Goal: Information Seeking & Learning: Learn about a topic

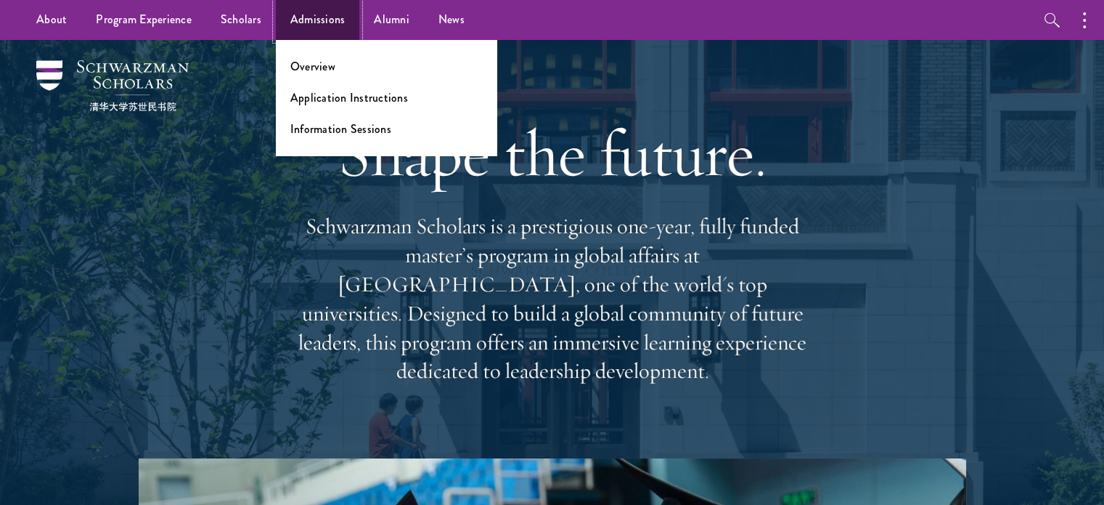
click at [302, 17] on link "Admissions" at bounding box center [318, 20] width 84 height 40
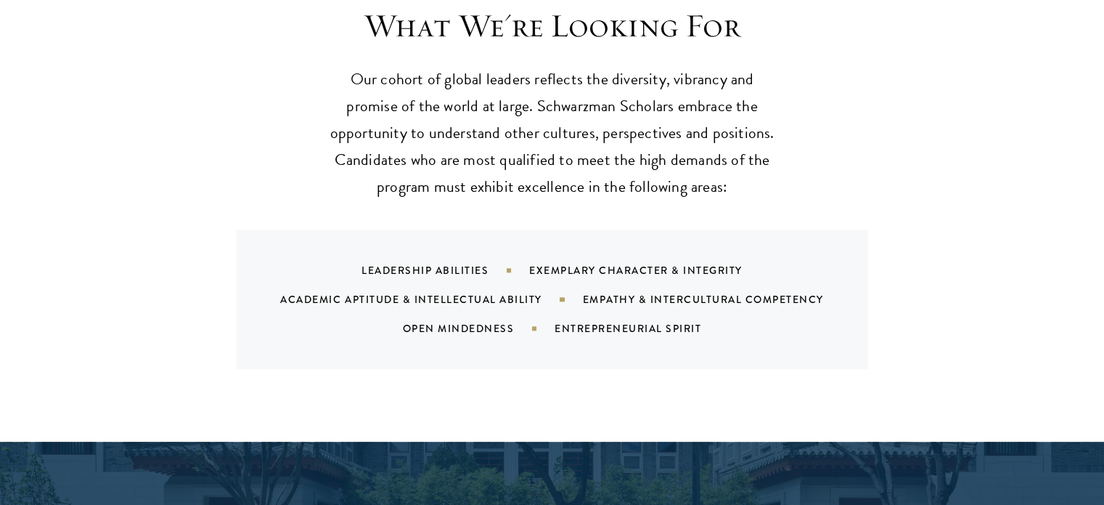
scroll to position [1428, 0]
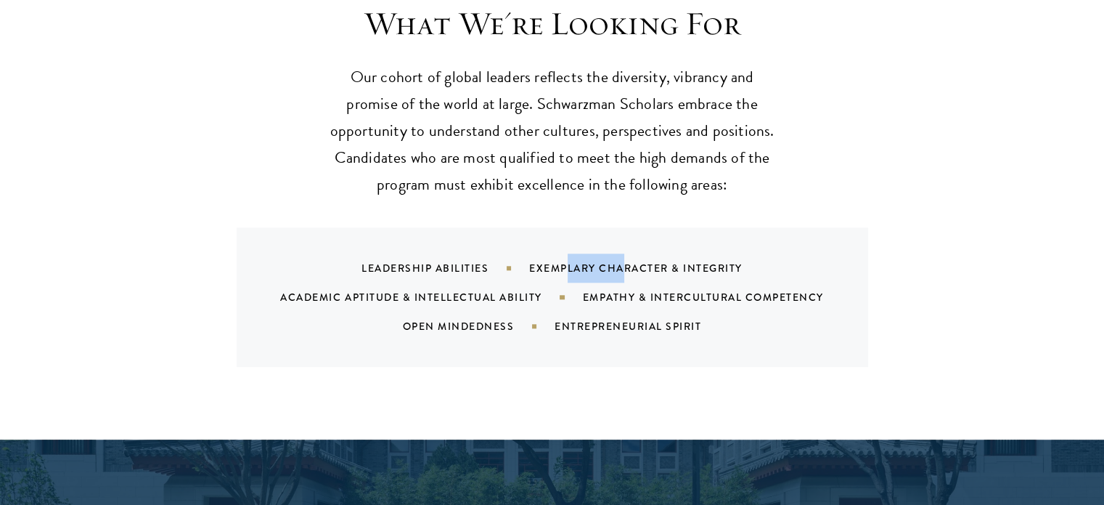
drag, startPoint x: 569, startPoint y: 236, endPoint x: 629, endPoint y: 235, distance: 59.5
click at [629, 261] on div "Exemplary Character & Integrity" at bounding box center [654, 268] width 250 height 15
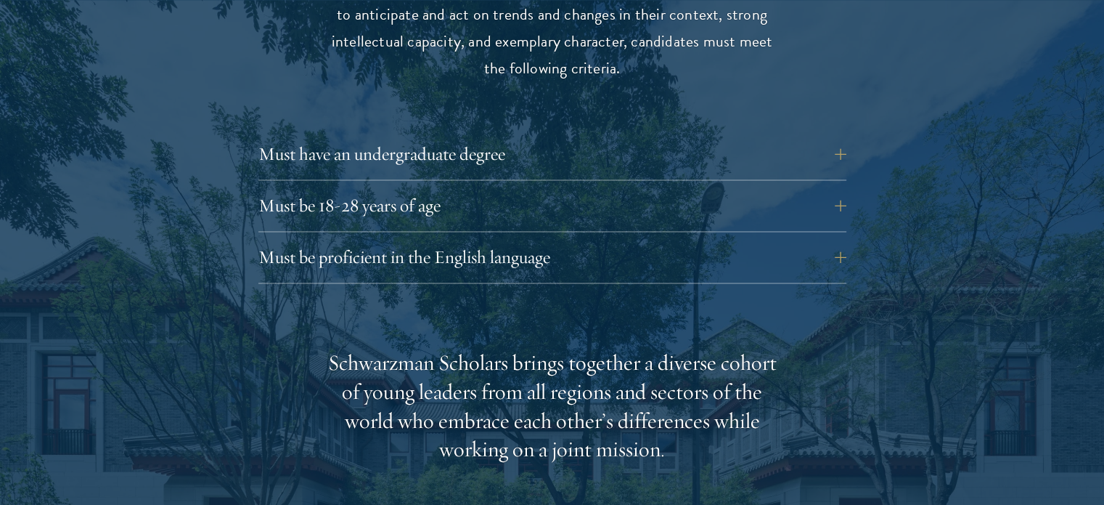
scroll to position [2029, 0]
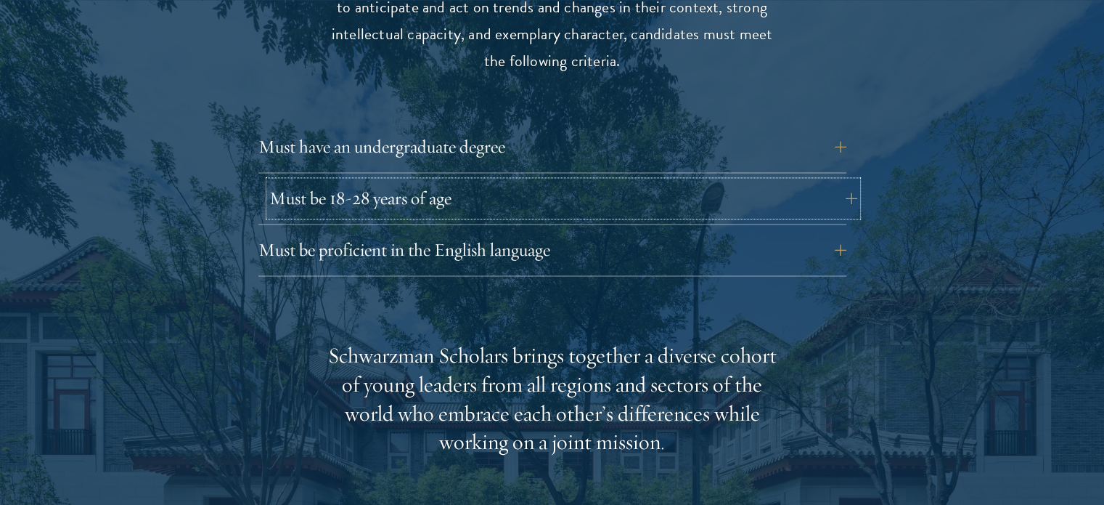
click at [595, 181] on button "Must be 18-28 years of age" at bounding box center [563, 198] width 588 height 35
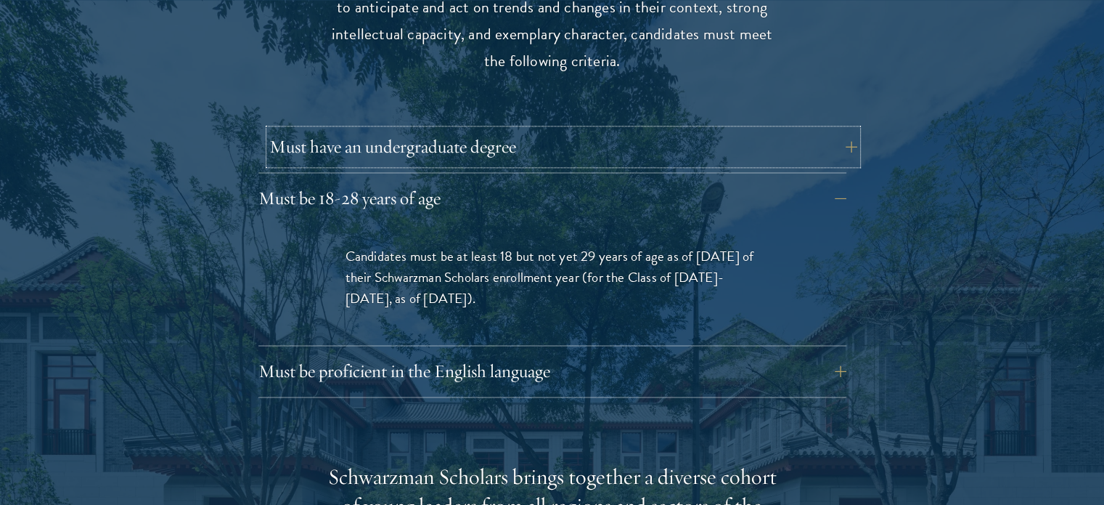
click at [582, 129] on button "Must have an undergraduate degree" at bounding box center [563, 146] width 588 height 35
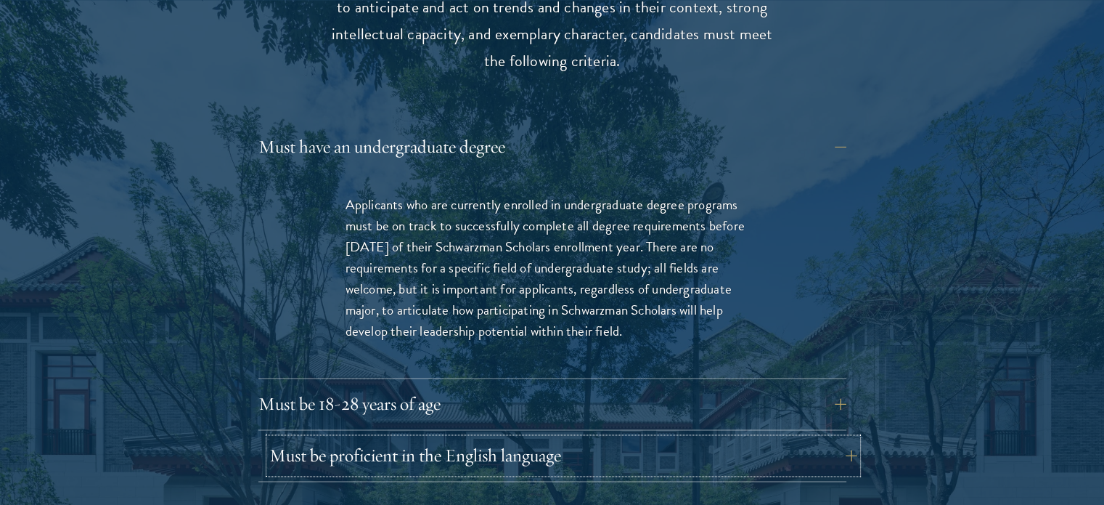
click at [546, 438] on button "Must be proficient in the English language" at bounding box center [563, 455] width 588 height 35
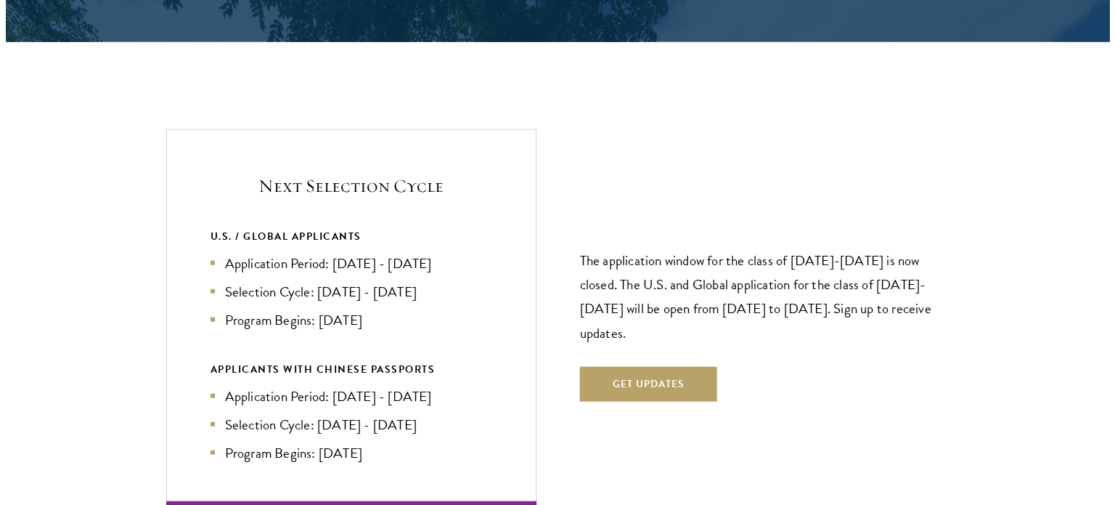
scroll to position [3421, 0]
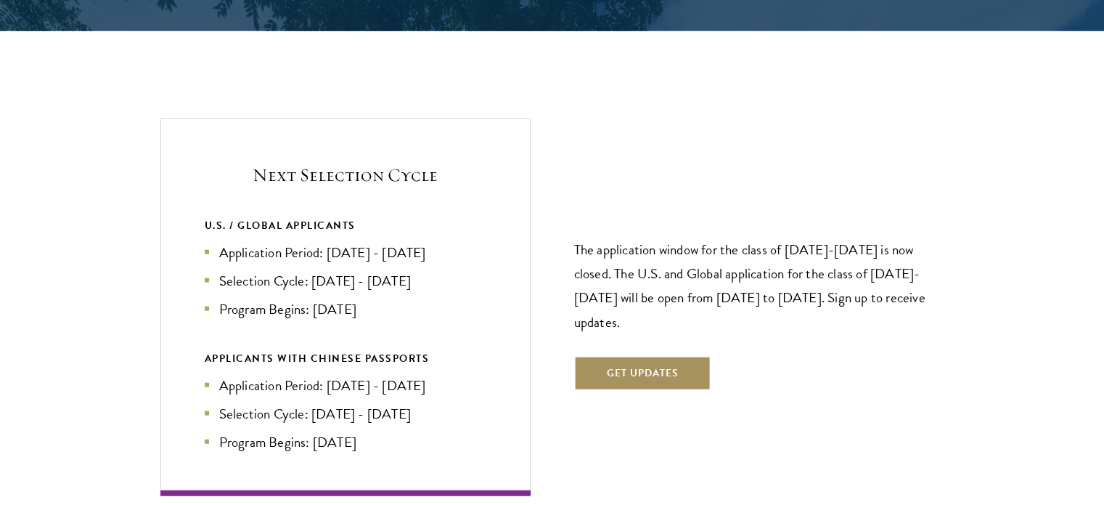
click at [645, 356] on button "Get Updates" at bounding box center [642, 373] width 137 height 35
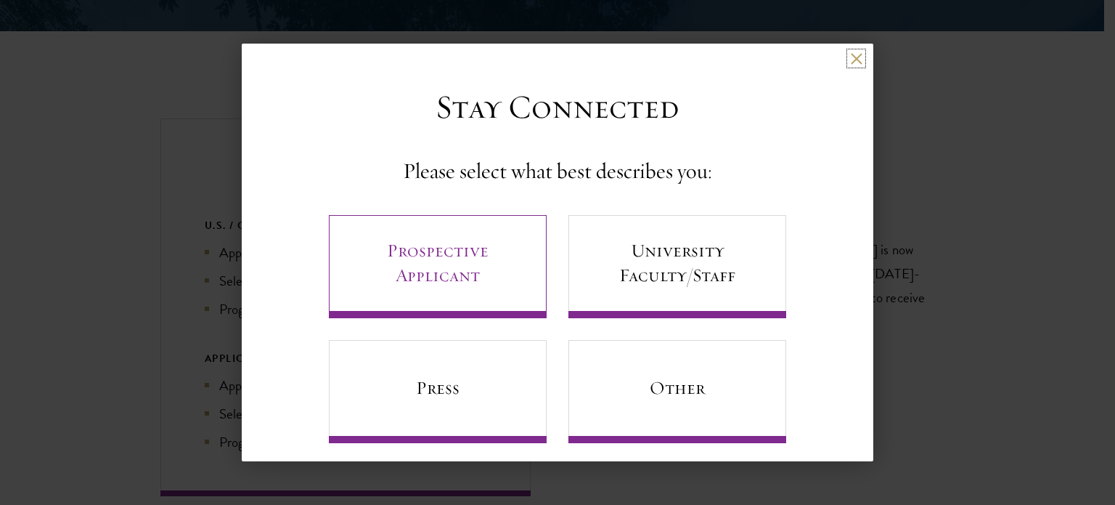
scroll to position [14, 0]
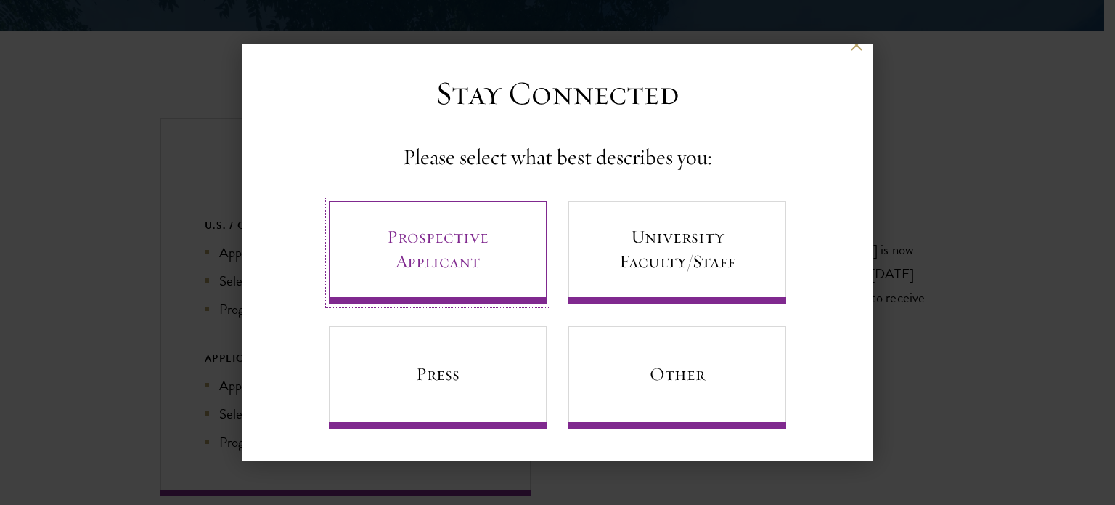
click at [454, 268] on link "Prospective Applicant" at bounding box center [438, 252] width 218 height 103
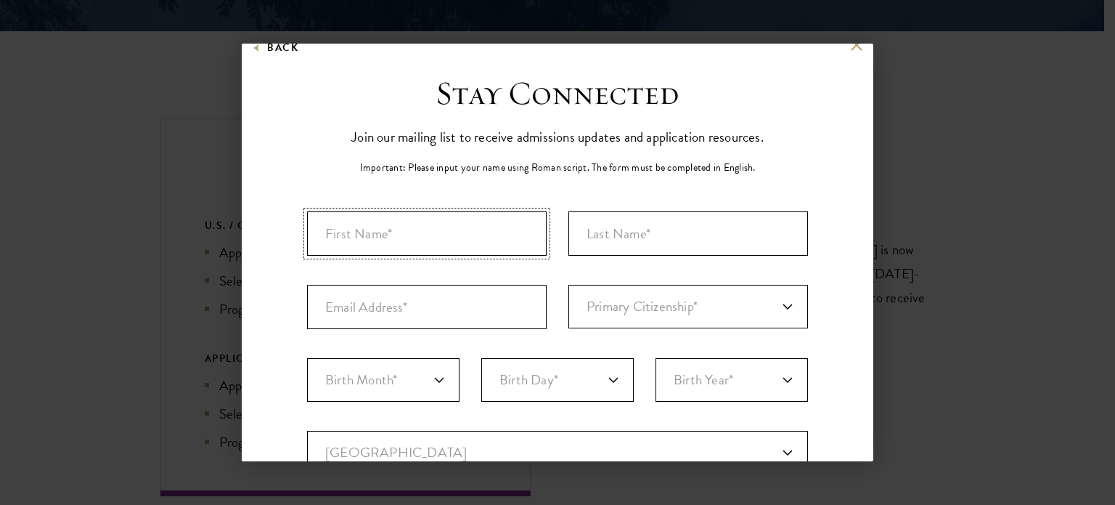
click at [470, 246] on input "First Name*" at bounding box center [427, 233] width 240 height 44
type input "Yew Joe"
type input "Chan"
type input "joe_c.y@outlook.my"
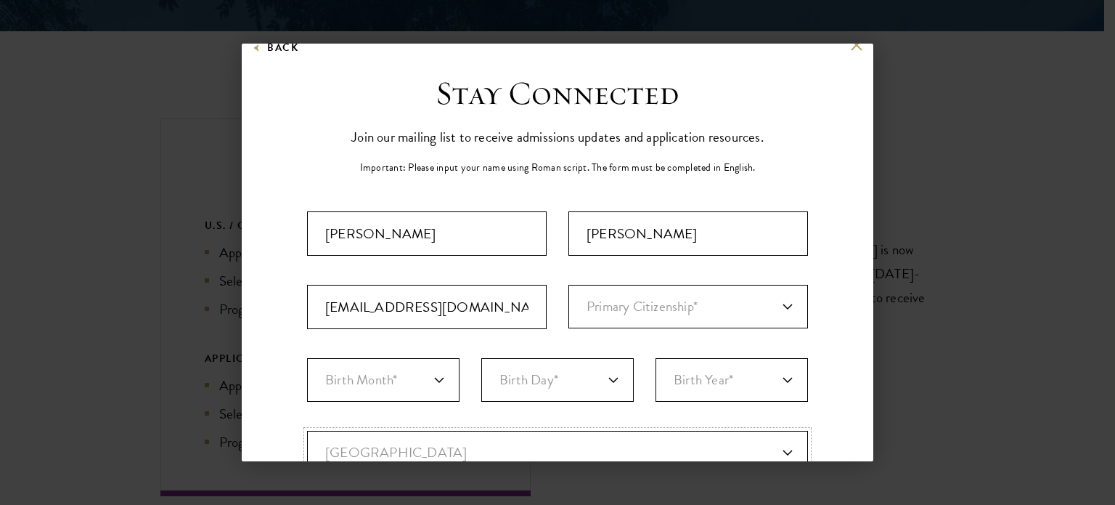
select select "MY"
type input "JOHOR BAHRU"
select select "Johor"
click at [626, 301] on select "Primary Citizenship* Afghanistan Aland Islands Albania Algeria Andorra Angola A…" at bounding box center [689, 307] width 240 height 44
select select "MY"
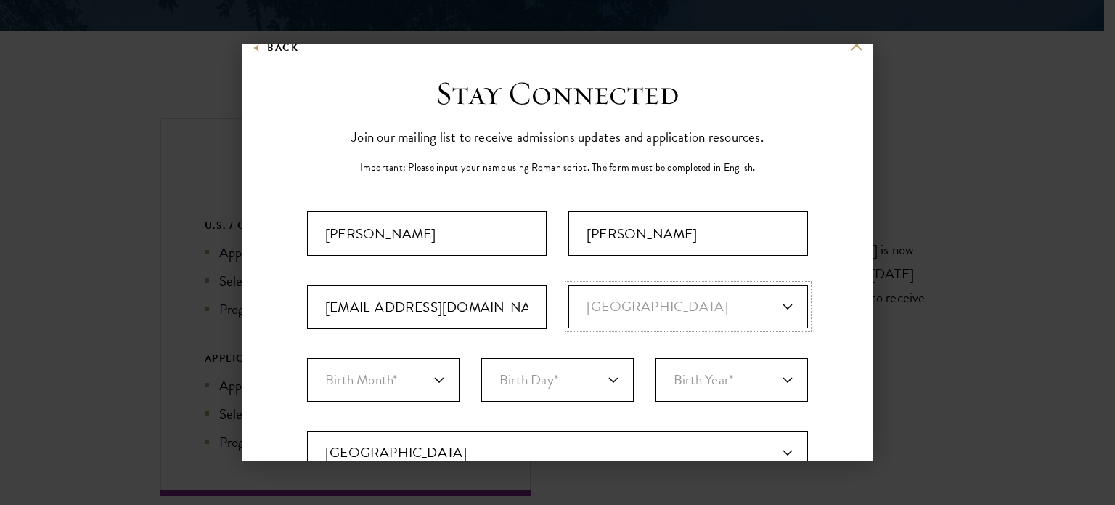
click at [569, 285] on select "Primary Citizenship* Afghanistan Aland Islands Albania Algeria Andorra Angola A…" at bounding box center [689, 307] width 240 height 44
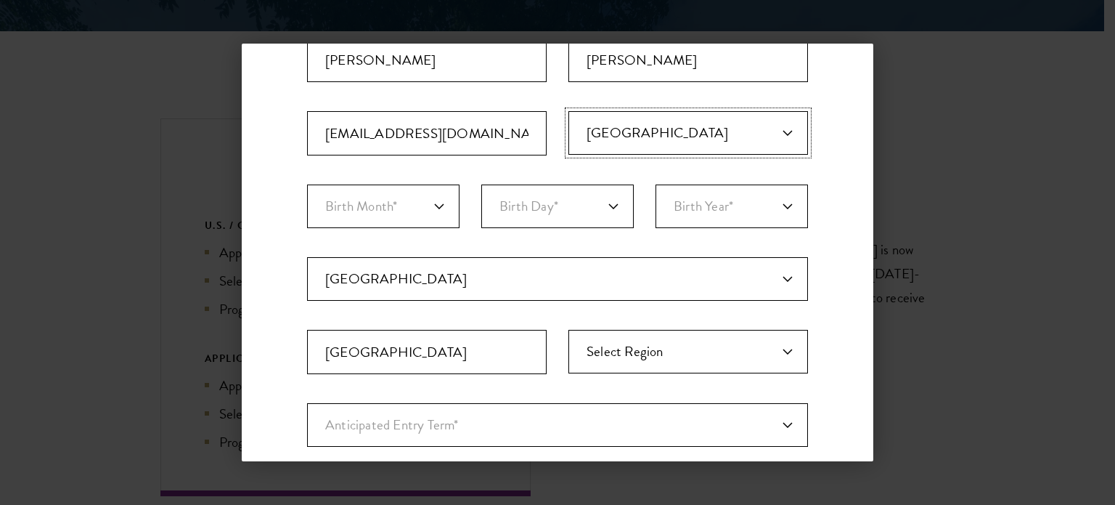
scroll to position [194, 0]
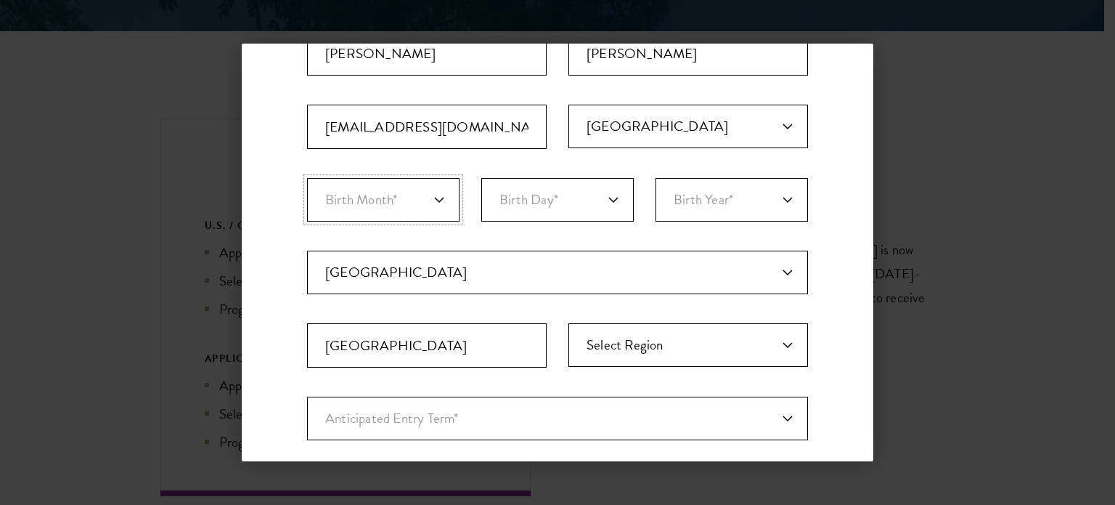
click at [360, 206] on select "Birth Month* January February March April May June July August September Octobe…" at bounding box center [383, 200] width 152 height 44
select select "10"
click at [307, 178] on select "Birth Month* January February March April May June July August September Octobe…" at bounding box center [383, 200] width 152 height 44
click at [546, 199] on select "Birth Day* 1 2 3 4 5 6 7 8 9 10 11 12 13 14 15 16 17 18 19 20 21 22 23 24 25 26…" at bounding box center [557, 200] width 152 height 44
select select "01"
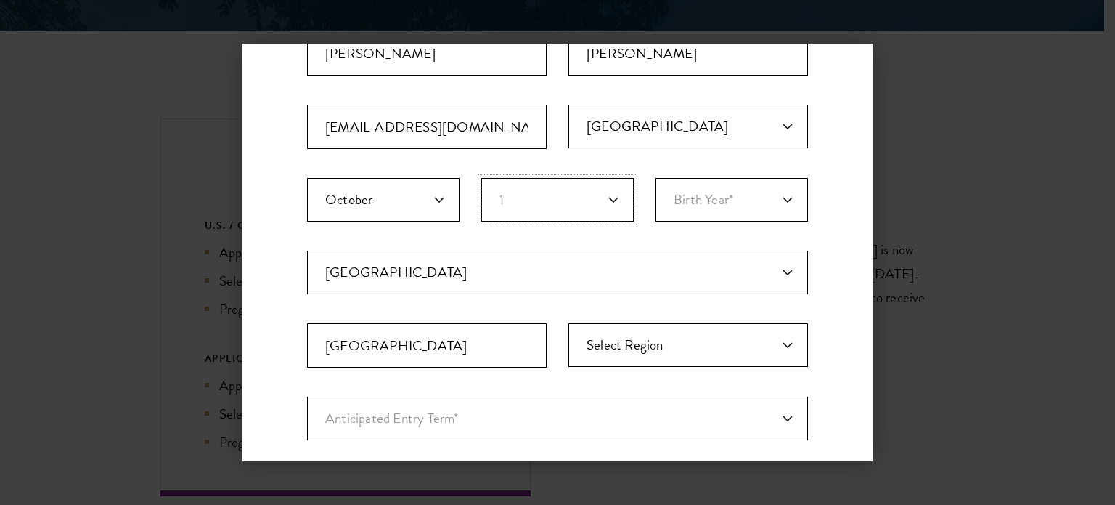
click at [481, 178] on select "Birth Day* 1 2 3 4 5 6 7 8 9 10 11 12 13 14 15 16 17 18 19 20 21 22 23 24 25 26…" at bounding box center [557, 200] width 152 height 44
click at [713, 185] on select "Birth Year* 2025 2024 2023 2022 2021 2020 2019 2018 2017 2016 2015 2014 2013 20…" at bounding box center [732, 200] width 152 height 44
select select "1999"
click at [656, 178] on select "Birth Year* 2025 2024 2023 2022 2021 2020 2019 2018 2017 2016 2015 2014 2013 20…" at bounding box center [732, 200] width 152 height 44
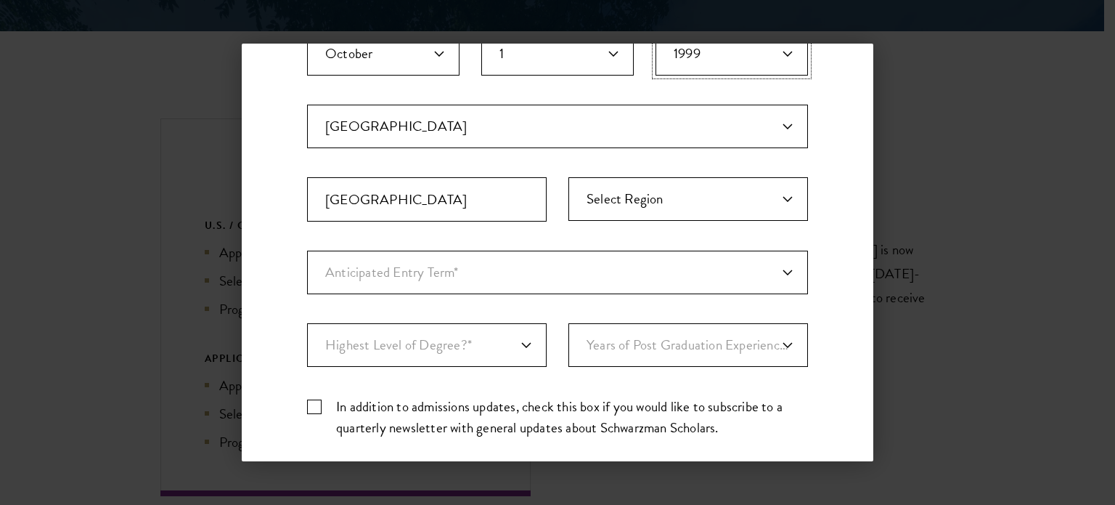
scroll to position [343, 0]
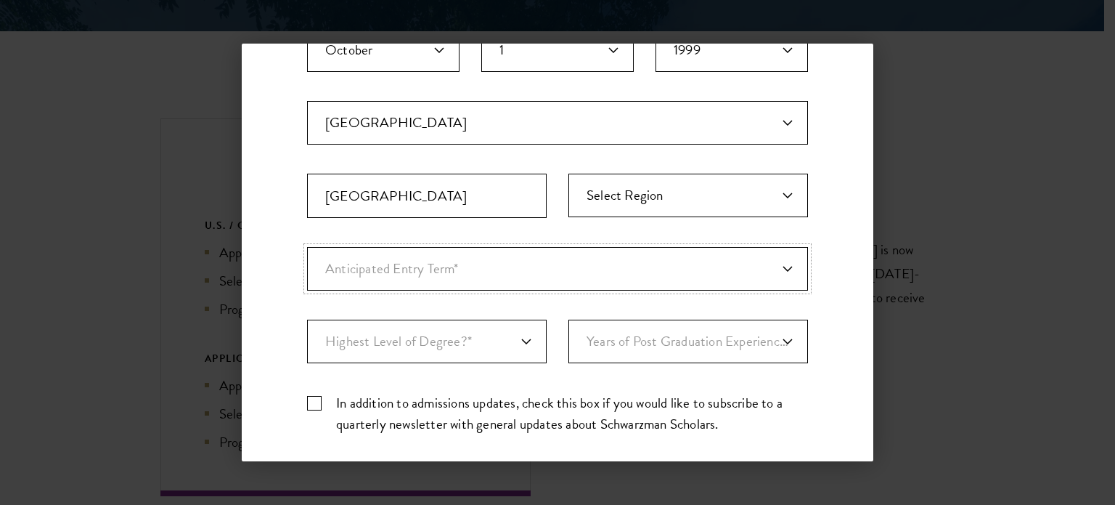
click at [454, 281] on select "Anticipated Entry Term* August 2026 (Application opens April 2025) Just Explori…" at bounding box center [557, 269] width 501 height 44
click at [307, 247] on select "Anticipated Entry Term* August 2026 (Application opens April 2025) Just Explori…" at bounding box center [557, 269] width 501 height 44
click at [483, 273] on select "Anticipated Entry Term* August 2026 (Application opens April 2025) Just Explori…" at bounding box center [557, 269] width 501 height 44
click at [307, 247] on select "Anticipated Entry Term* August 2026 (Application opens April 2025) Just Explori…" at bounding box center [557, 269] width 501 height 44
click at [476, 326] on select "Highest Level of Degree?* PHD Bachelor's Master's Current Undergraduate Student" at bounding box center [427, 342] width 240 height 44
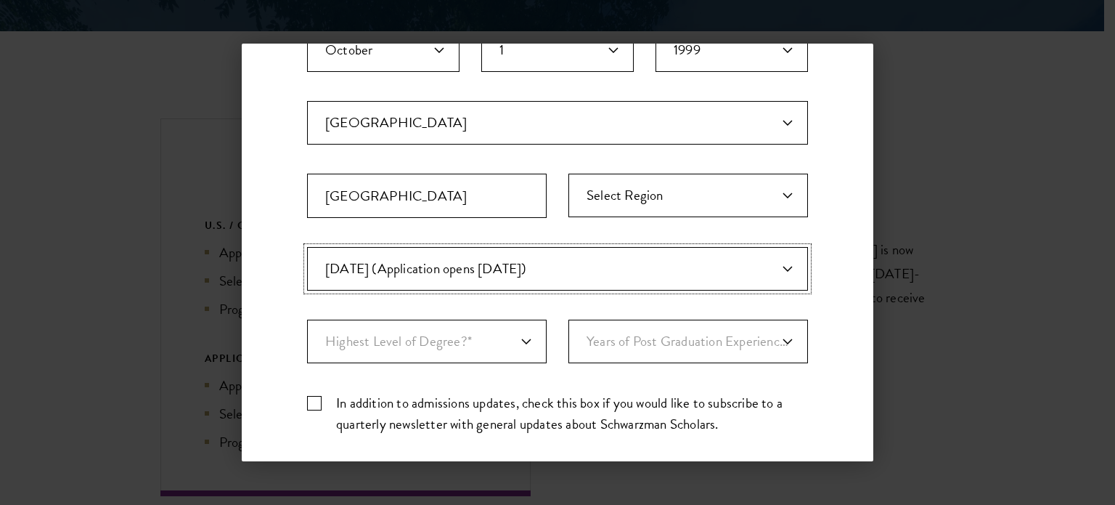
click at [518, 283] on select "Anticipated Entry Term* August 2026 (Application opens April 2025) Just Explori…" at bounding box center [557, 269] width 501 height 44
select select "a6790467-ebe7-4045-a56a-66c1cae98076"
click at [307, 247] on select "Anticipated Entry Term* August 2026 (Application opens April 2025) Just Explori…" at bounding box center [557, 269] width 501 height 44
click at [438, 335] on select "Highest Level of Degree?* PHD Bachelor's Master's Current Undergraduate Student" at bounding box center [427, 342] width 240 height 44
select select "baef124f-e103-44b1-8ca6-5d0669438e44"
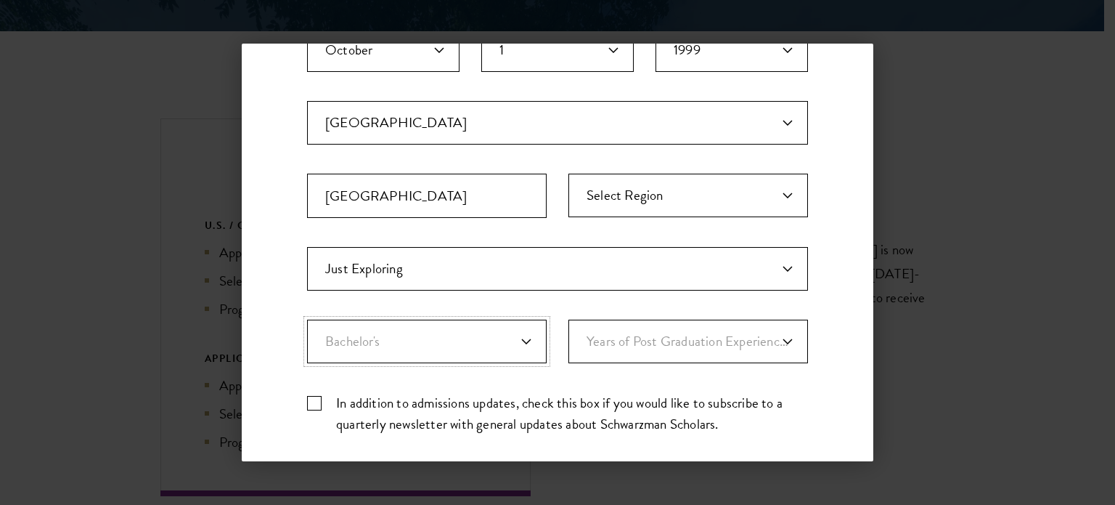
click at [307, 320] on select "Highest Level of Degree?* PHD Bachelor's Master's Current Undergraduate Student" at bounding box center [427, 342] width 240 height 44
click at [633, 347] on select "Years of Post Graduation Experience?* 1 2 3 4 5 6 7 8 9 10" at bounding box center [689, 342] width 240 height 44
select select "1"
click at [569, 320] on select "Years of Post Graduation Experience?* 1 2 3 4 5 6 7 8 9 10" at bounding box center [689, 342] width 240 height 44
click at [312, 405] on label "In addition to admissions updates, check this box if you would like to subscrib…" at bounding box center [557, 413] width 501 height 42
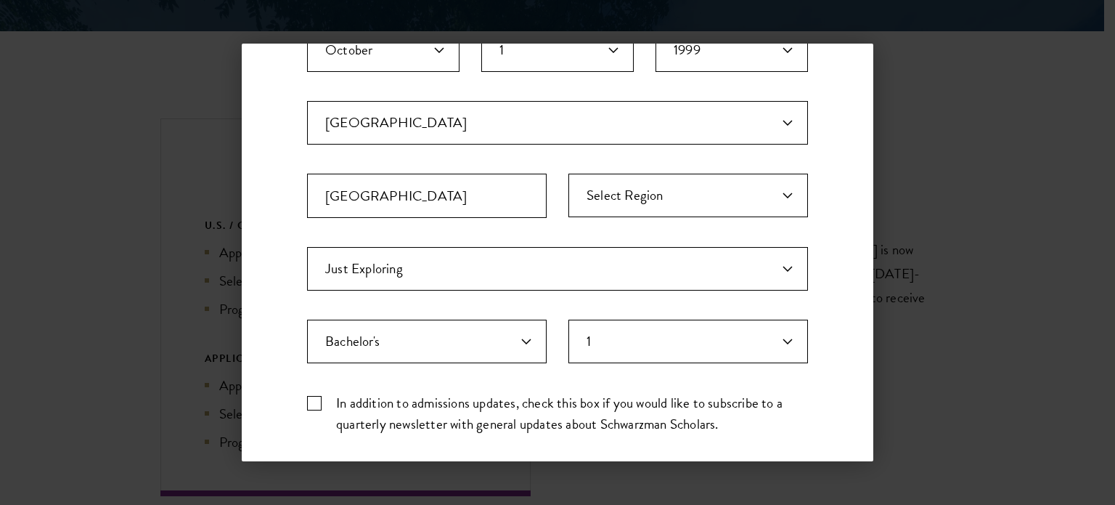
click at [312, 402] on input "In addition to admissions updates, check this box if you would like to subscrib…" at bounding box center [557, 396] width 501 height 9
checkbox input "true"
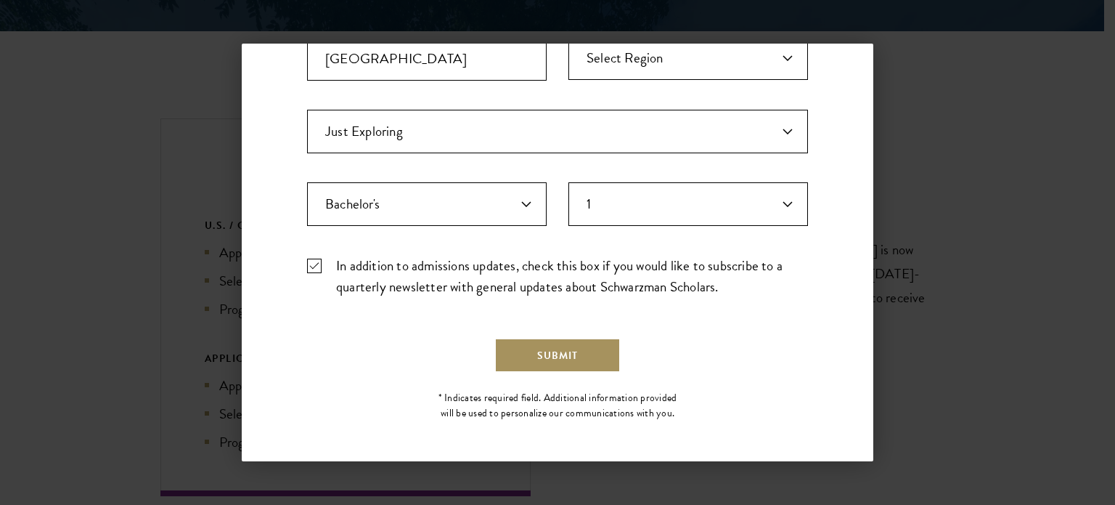
click at [547, 352] on button "Submit" at bounding box center [558, 355] width 126 height 35
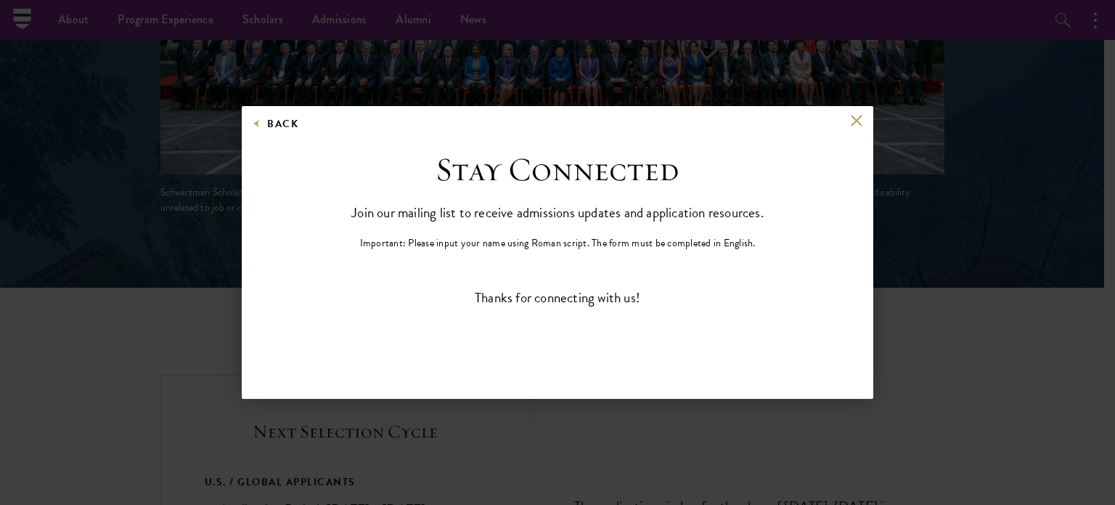
scroll to position [0, 0]
click at [855, 126] on button at bounding box center [856, 121] width 12 height 12
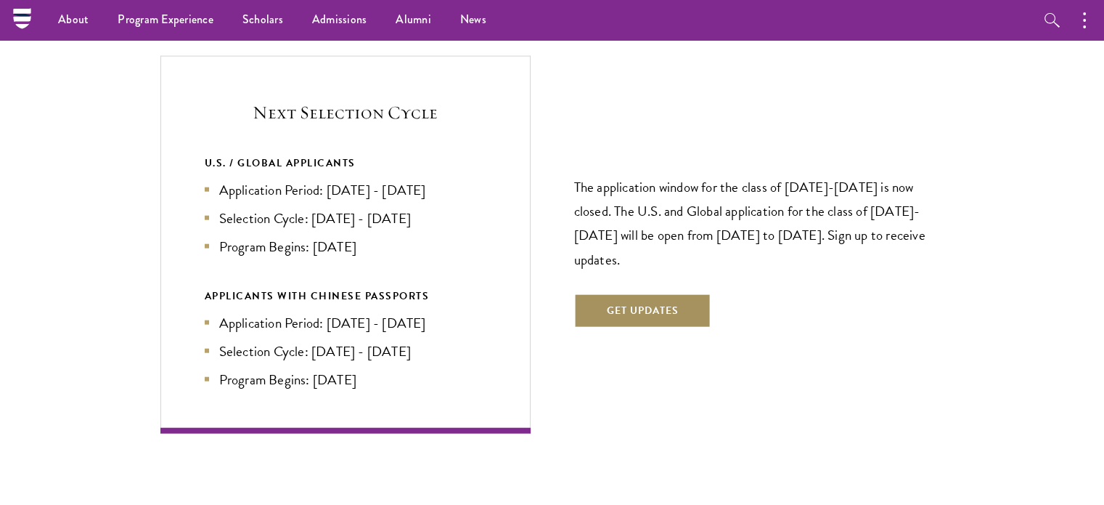
scroll to position [3483, 0]
drag, startPoint x: 327, startPoint y: 158, endPoint x: 460, endPoint y: 156, distance: 132.9
click at [460, 180] on li "Application Period: Apr 2026 - Sep 2026" at bounding box center [346, 190] width 282 height 21
click at [412, 206] on ul "Application Period: Apr 2026 - Sep 2026 Selection Cycle: Oct - Nov 2026 Program…" at bounding box center [346, 219] width 282 height 78
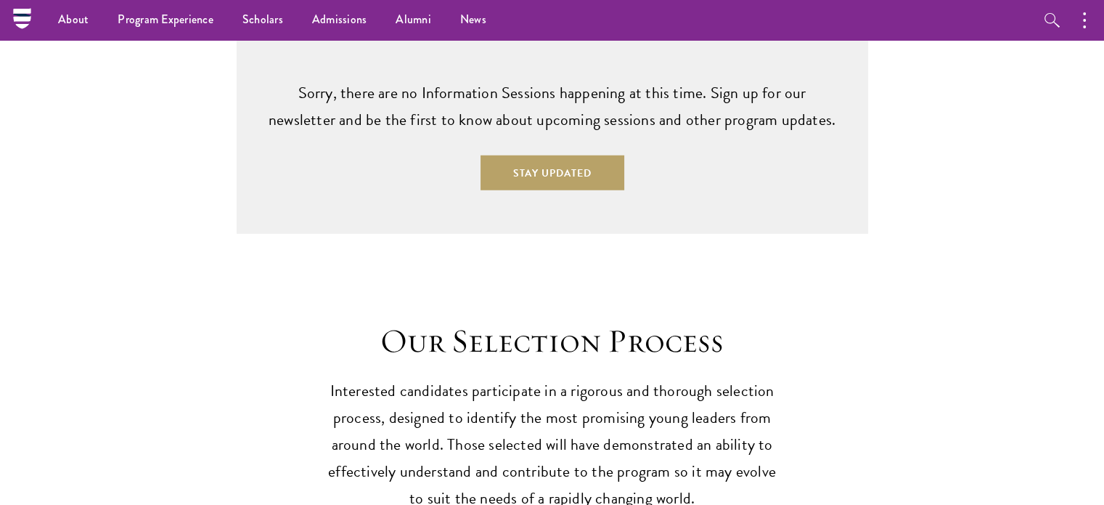
scroll to position [4171, 0]
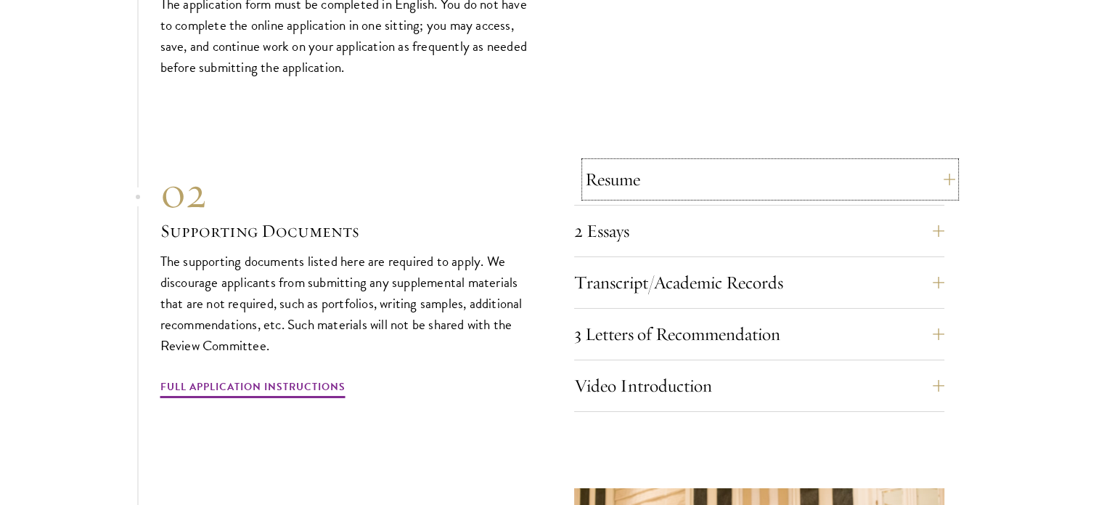
click at [640, 162] on button "Resume" at bounding box center [770, 179] width 370 height 35
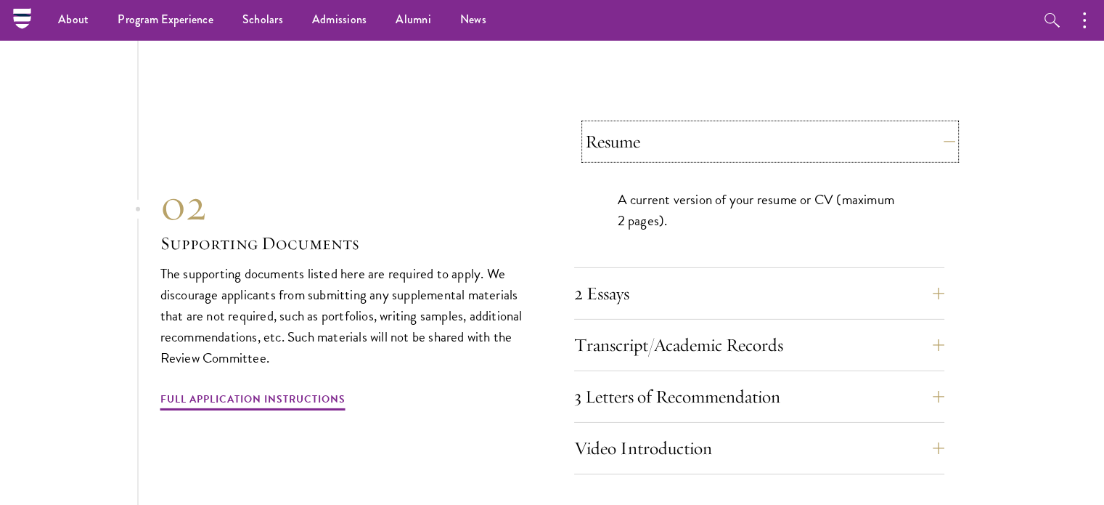
scroll to position [4496, 0]
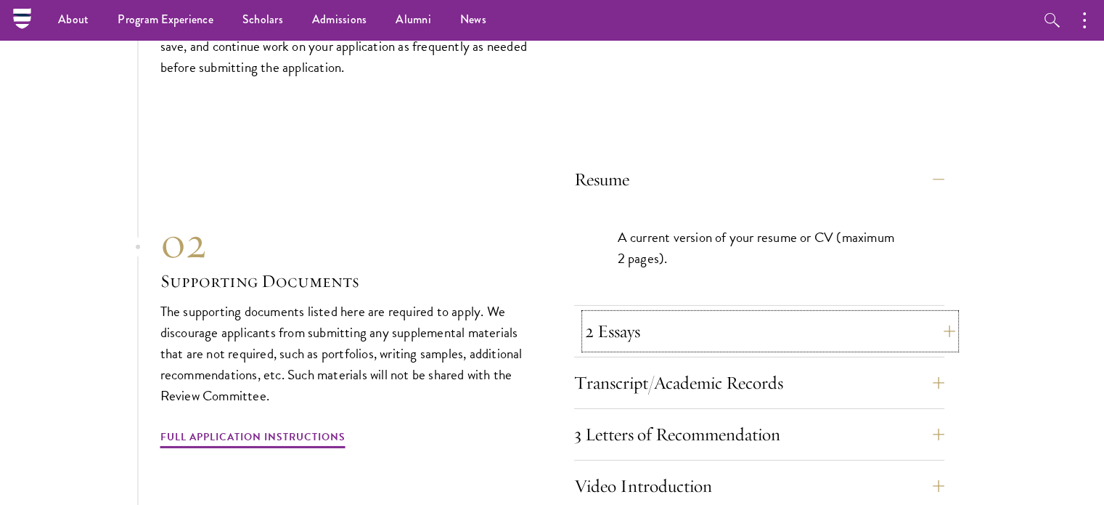
click at [632, 314] on button "2 Essays" at bounding box center [770, 331] width 370 height 35
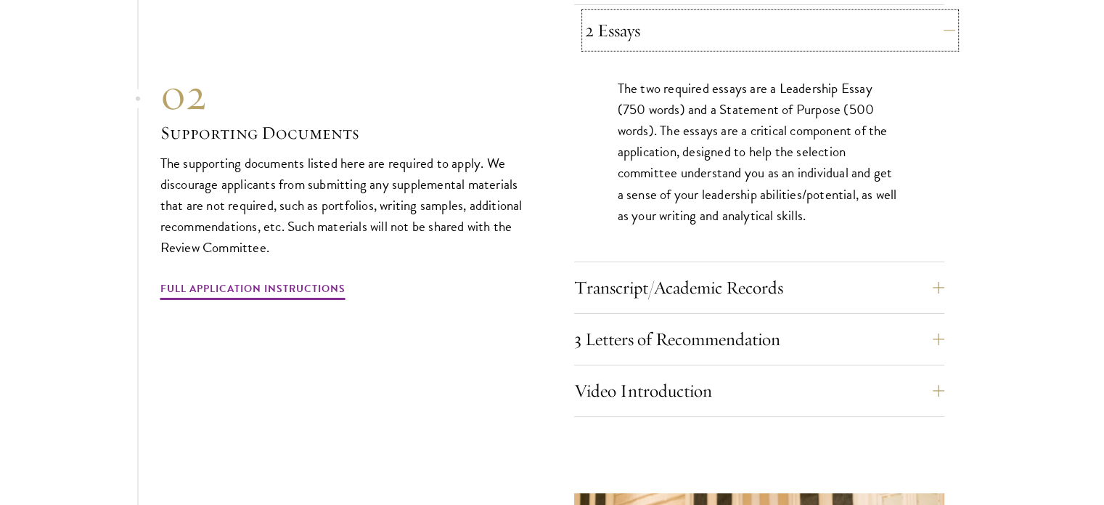
scroll to position [4707, 0]
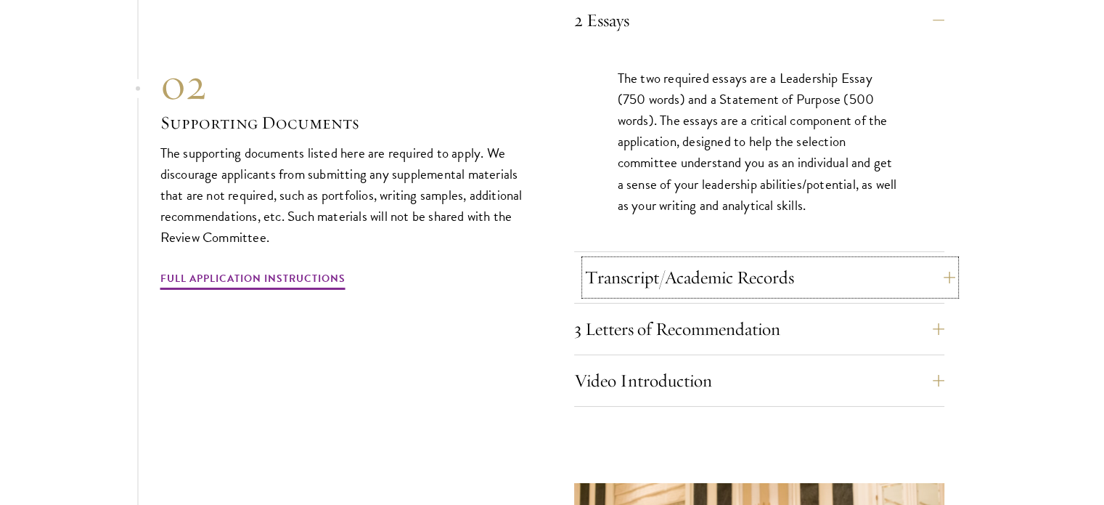
click at [694, 260] on button "Transcript/Academic Records" at bounding box center [770, 277] width 370 height 35
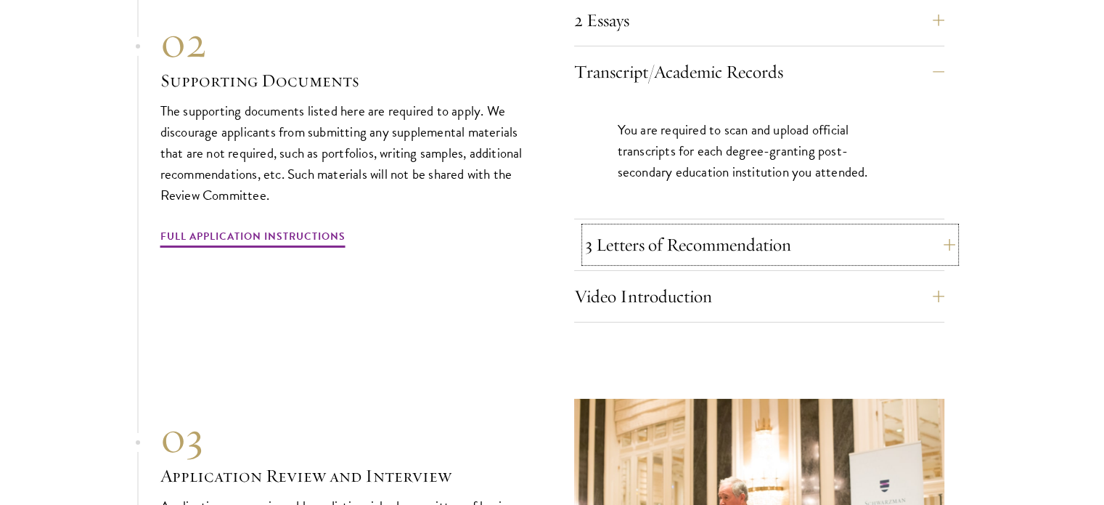
click at [662, 227] on button "3 Letters of Recommendation" at bounding box center [770, 244] width 370 height 35
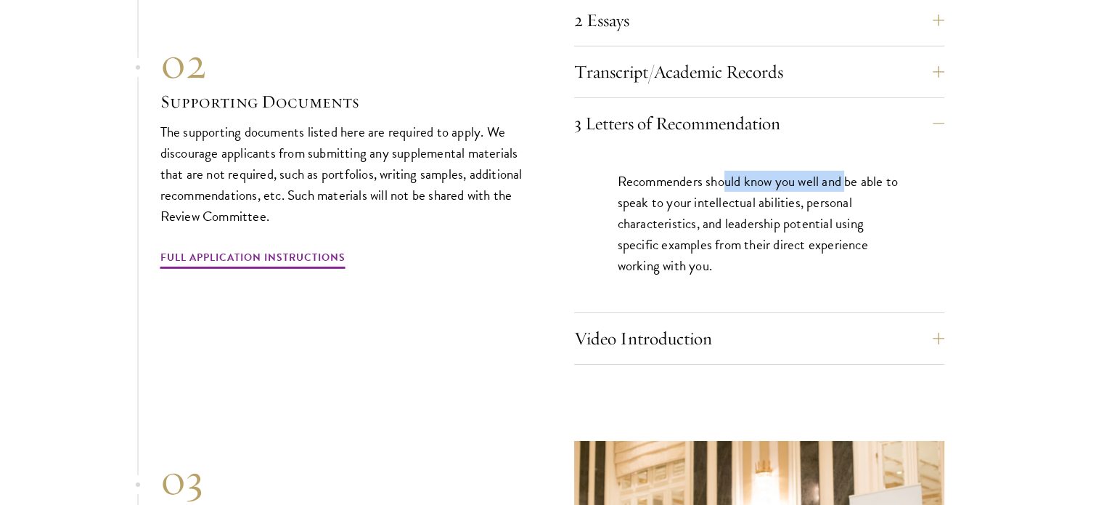
drag, startPoint x: 723, startPoint y: 150, endPoint x: 850, endPoint y: 146, distance: 127.9
click at [850, 171] on p "Recommenders should know you well and be able to speak to your intellectual abi…" at bounding box center [759, 223] width 283 height 105
drag, startPoint x: 701, startPoint y: 182, endPoint x: 790, endPoint y: 217, distance: 95.2
click at [790, 217] on p "Recommenders should know you well and be able to speak to your intellectual abi…" at bounding box center [759, 223] width 283 height 105
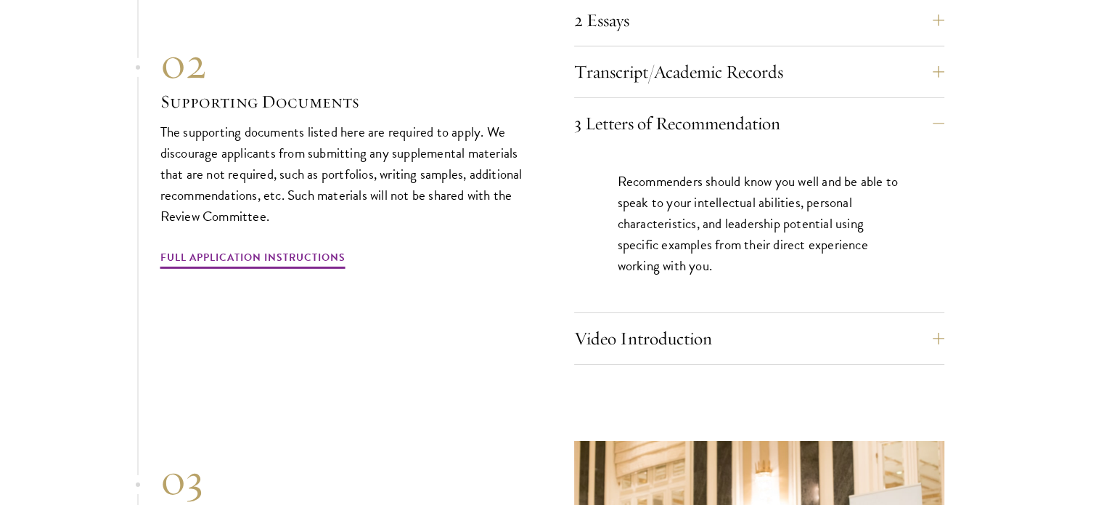
click at [790, 217] on p "Recommenders should know you well and be able to speak to your intellectual abi…" at bounding box center [759, 223] width 283 height 105
click at [702, 321] on button "Video Introduction" at bounding box center [770, 338] width 370 height 35
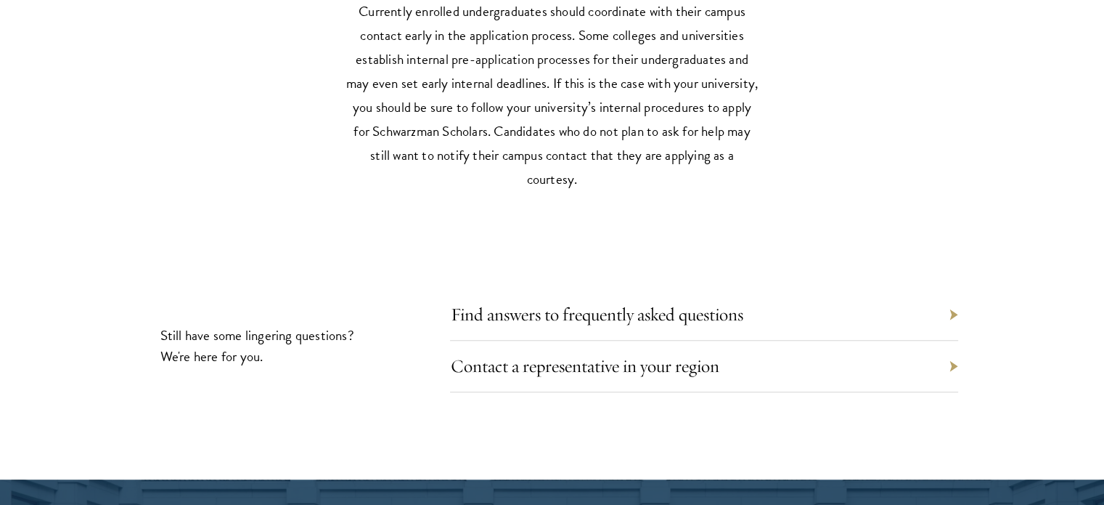
scroll to position [6611, 0]
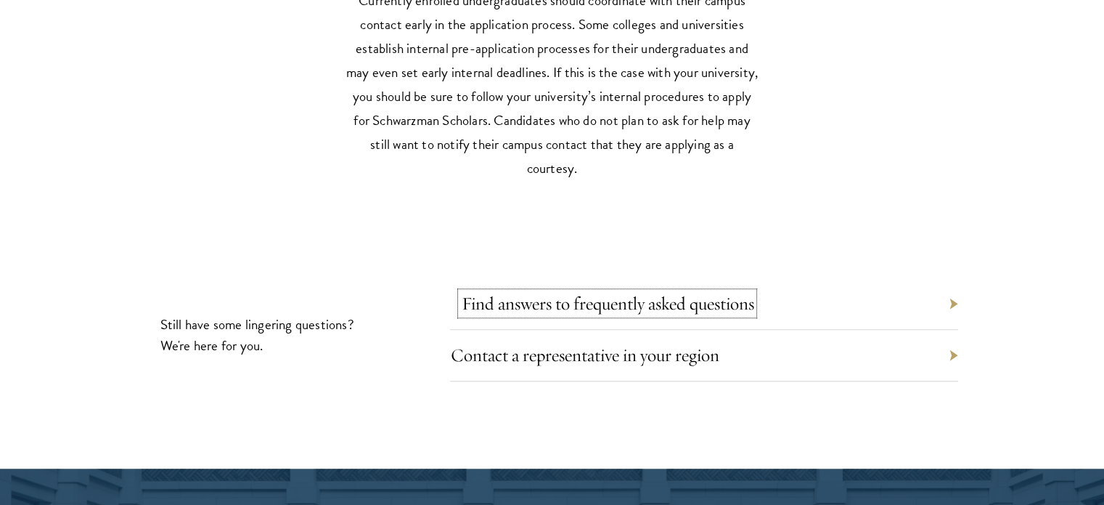
click at [588, 292] on link "Find answers to frequently asked questions" at bounding box center [607, 303] width 293 height 23
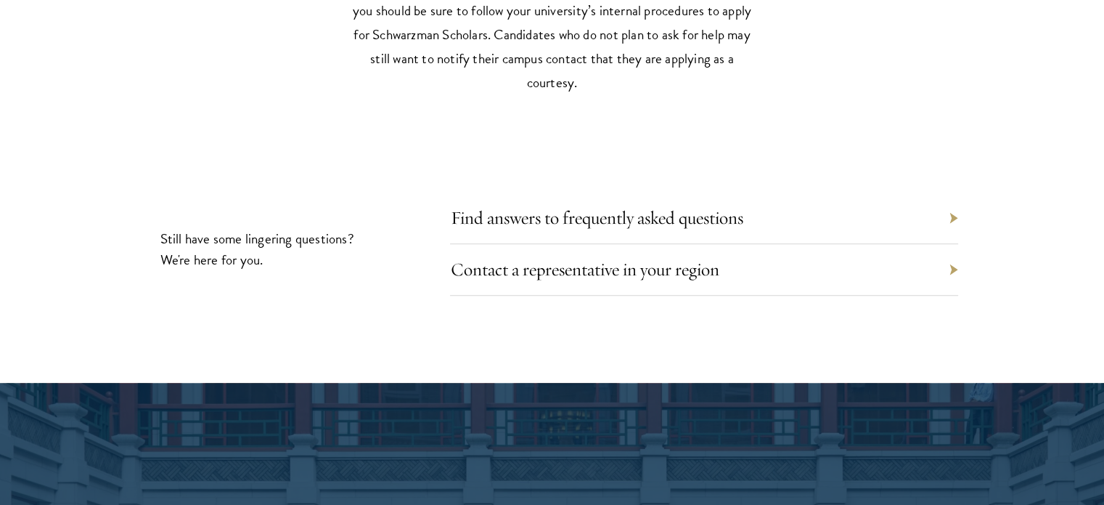
scroll to position [6698, 0]
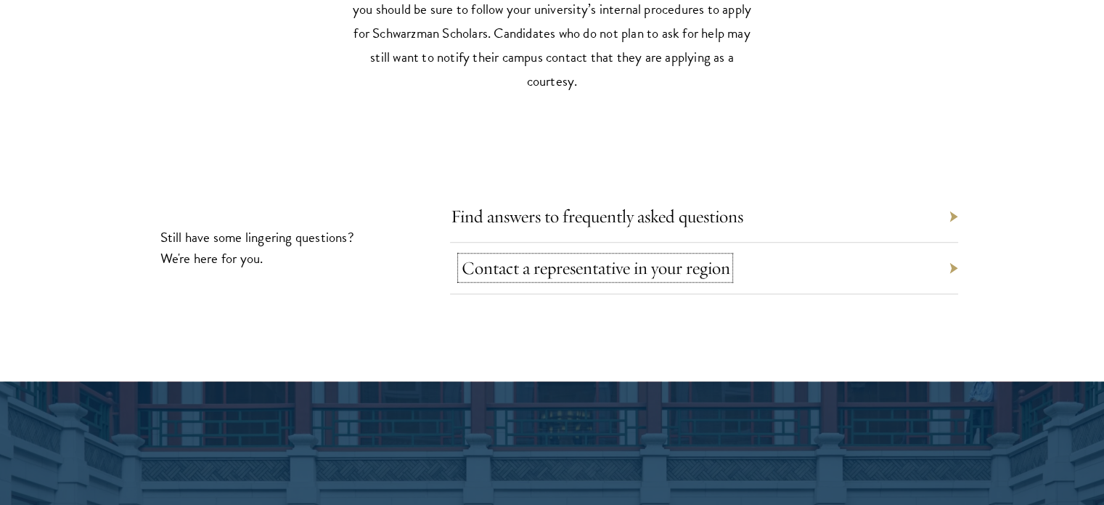
click at [654, 256] on link "Contact a representative in your region" at bounding box center [595, 267] width 269 height 23
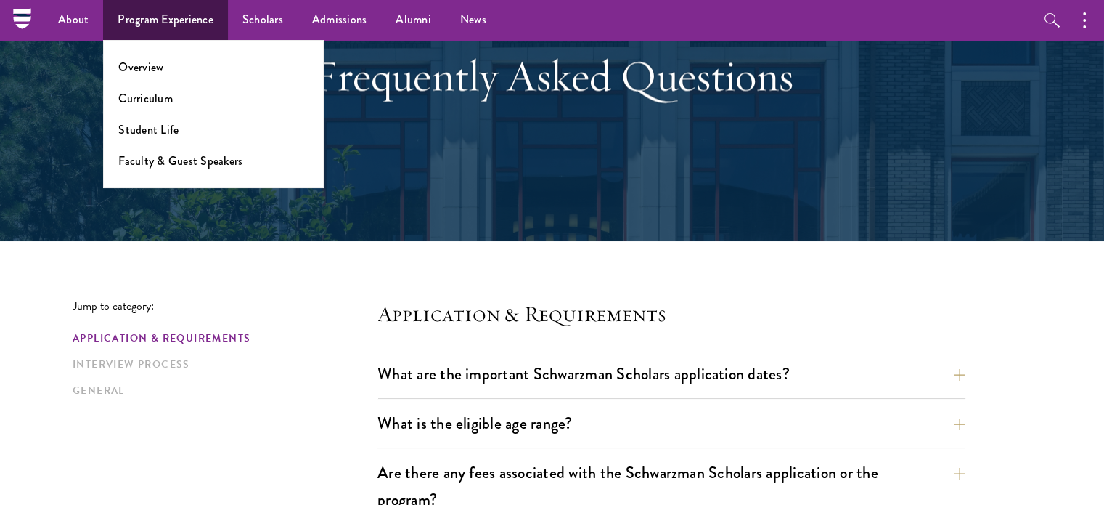
scroll to position [131, 0]
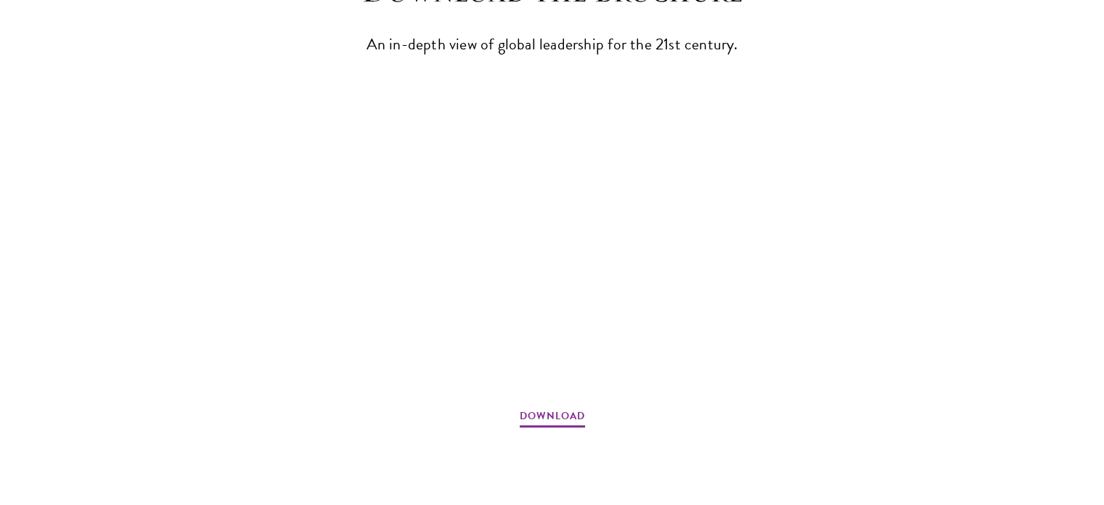
scroll to position [1958, 0]
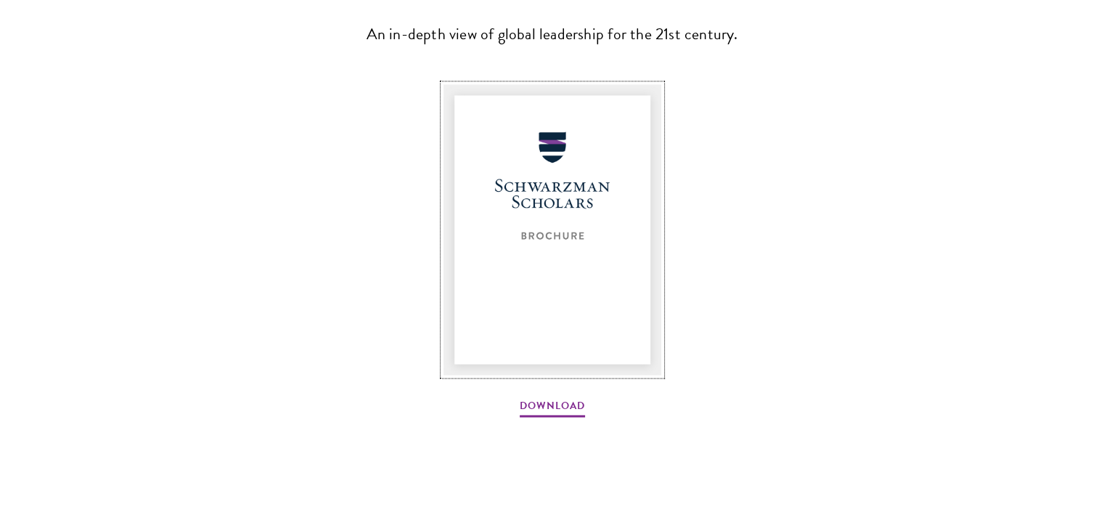
click at [551, 221] on img at bounding box center [553, 229] width 218 height 290
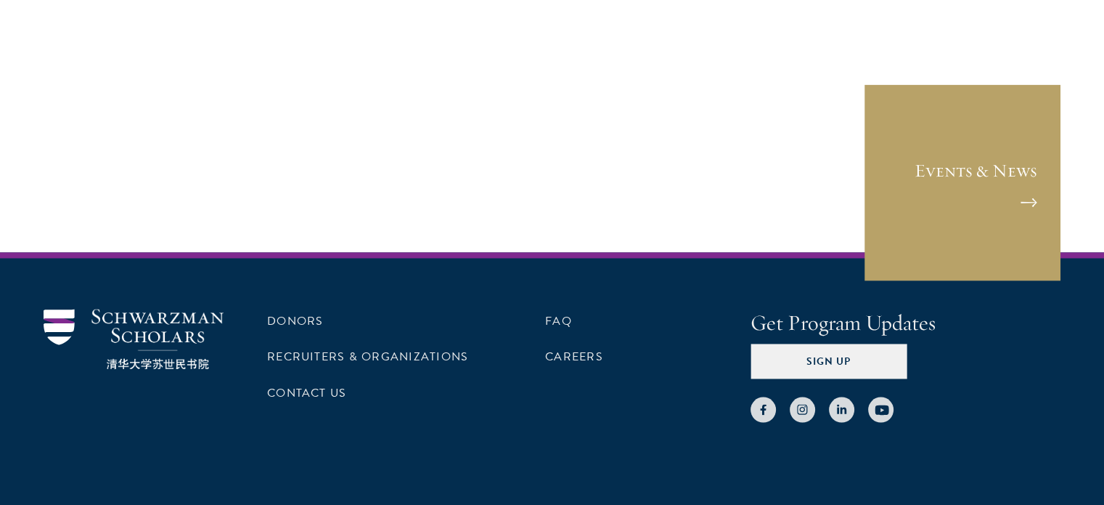
scroll to position [2420, 0]
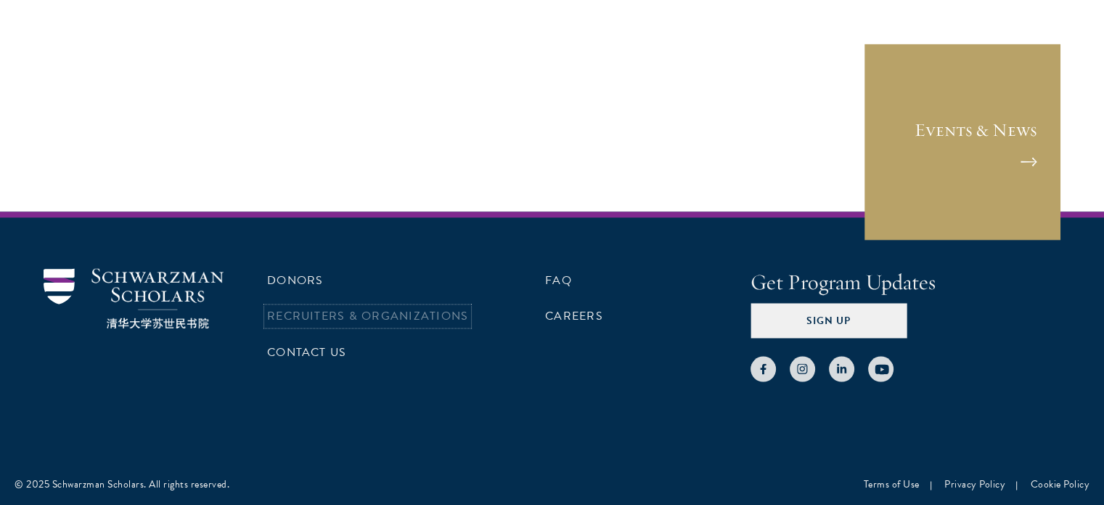
click at [351, 313] on link "Recruiters & Organizations" at bounding box center [367, 315] width 201 height 17
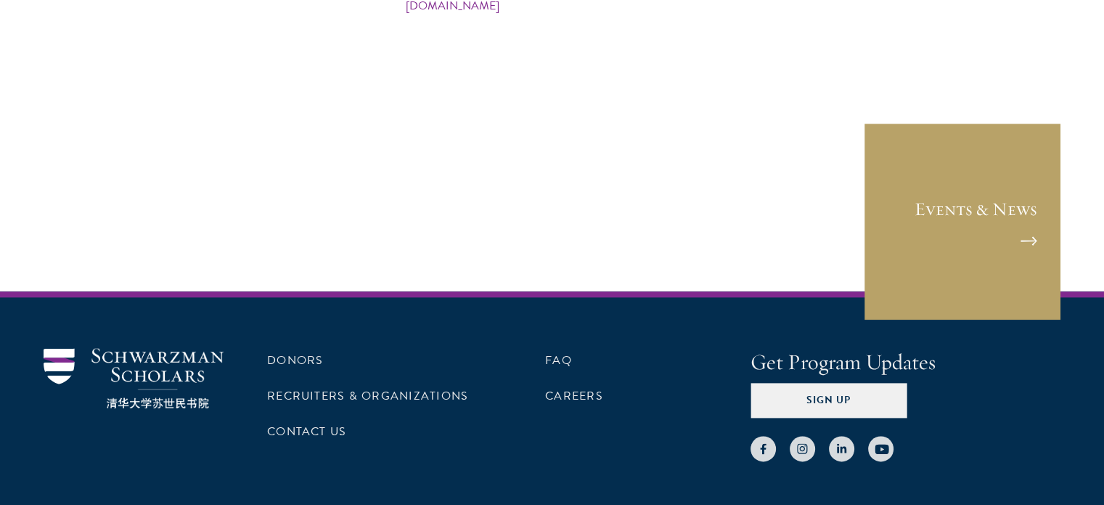
scroll to position [7439, 0]
